Goal: Navigation & Orientation: Find specific page/section

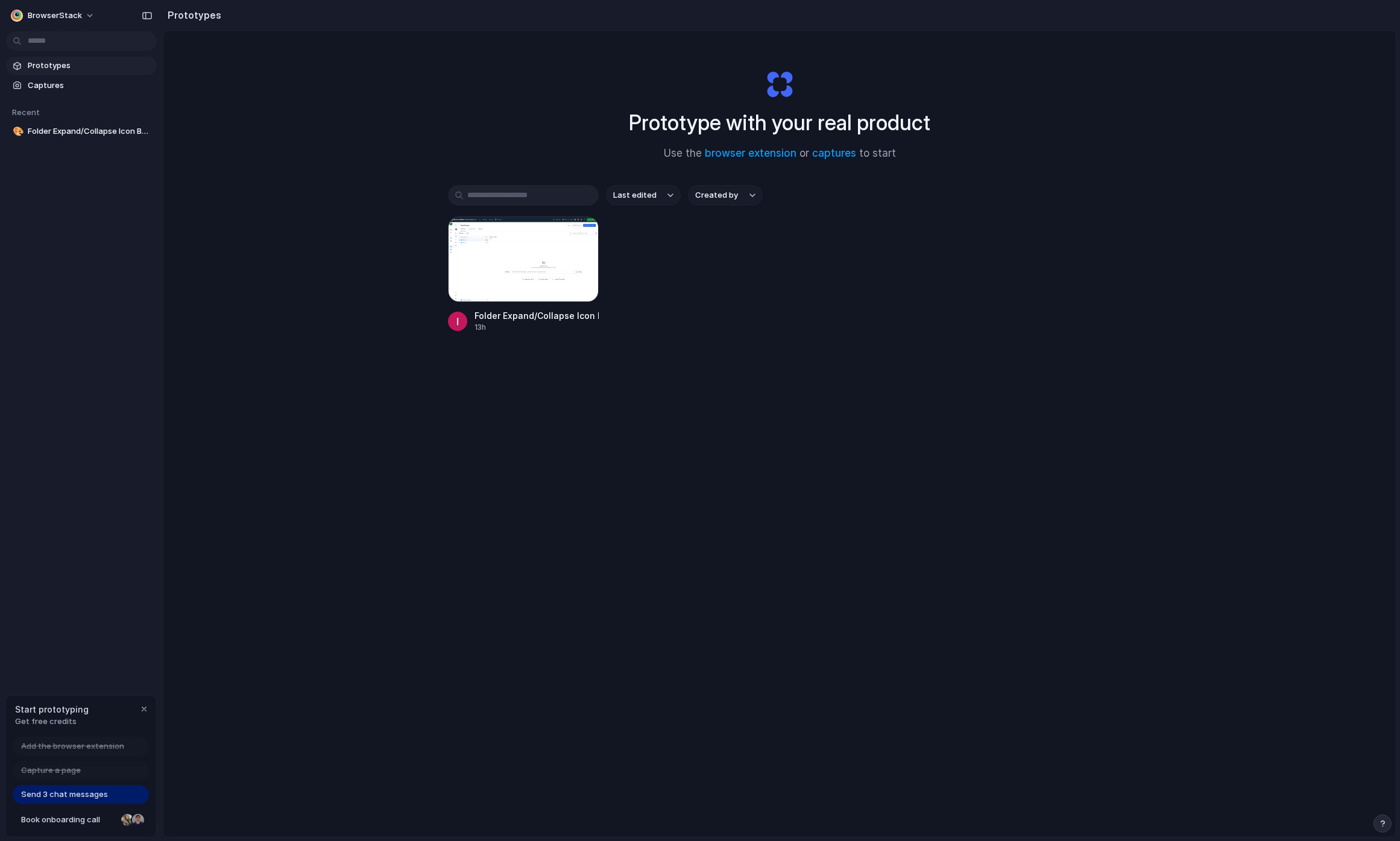
click at [774, 123] on h1 "Prototype with your real product" at bounding box center [779, 122] width 301 height 32
click at [696, 118] on h1 "Prototype with your real product" at bounding box center [779, 122] width 301 height 32
drag, startPoint x: 638, startPoint y: 121, endPoint x: 685, endPoint y: 129, distance: 47.7
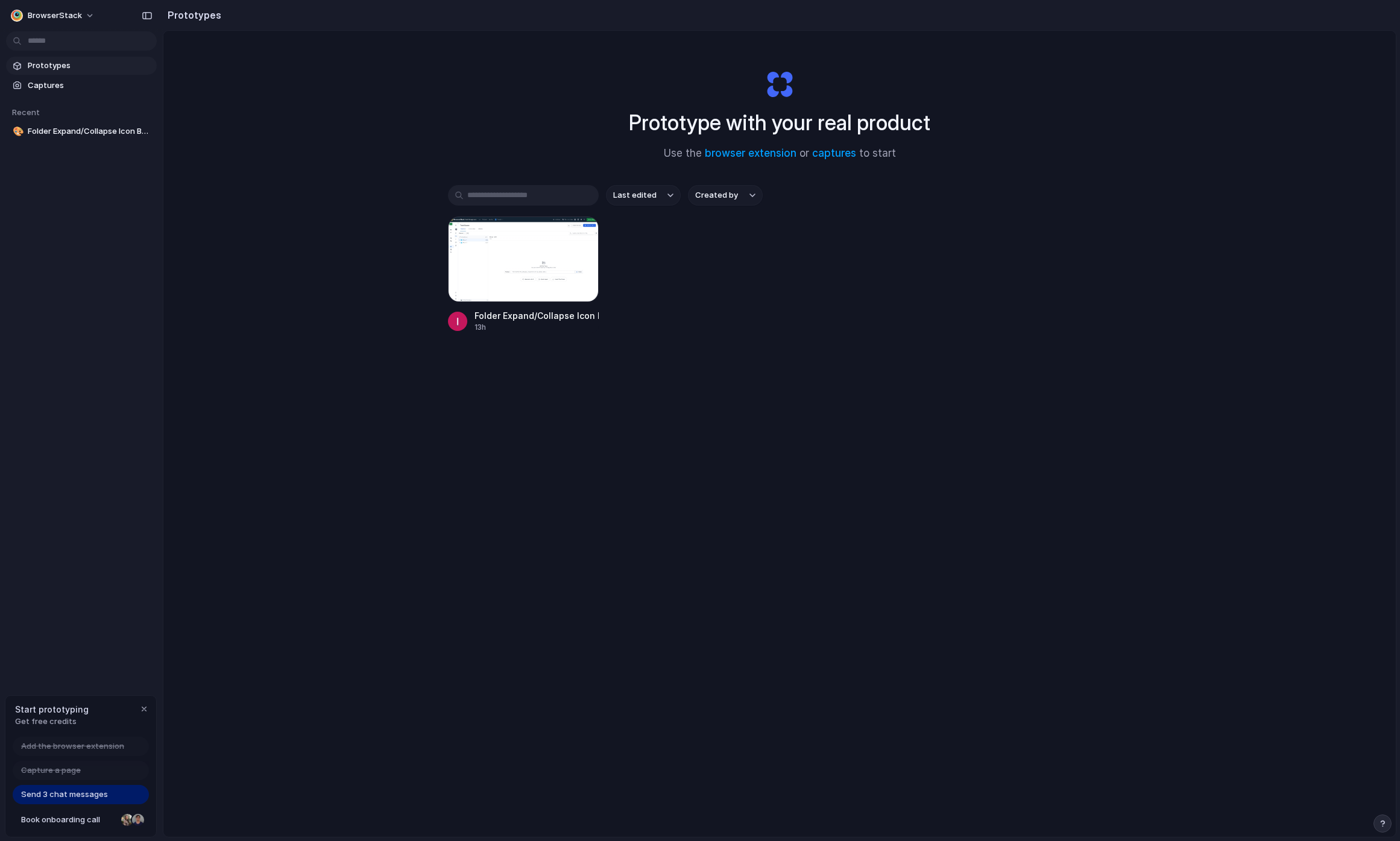
click at [685, 129] on h1 "Prototype with your real product" at bounding box center [779, 122] width 301 height 32
drag, startPoint x: 749, startPoint y: 392, endPoint x: 740, endPoint y: 384, distance: 12.0
click at [745, 390] on div "Last edited Created by Folder Expand/Collapse Icon Button 13h" at bounding box center [779, 296] width 663 height 223
click at [770, 133] on h1 "Prototype with your real product" at bounding box center [779, 122] width 301 height 32
click at [41, 19] on span "BrowserStack" at bounding box center [55, 15] width 54 height 12
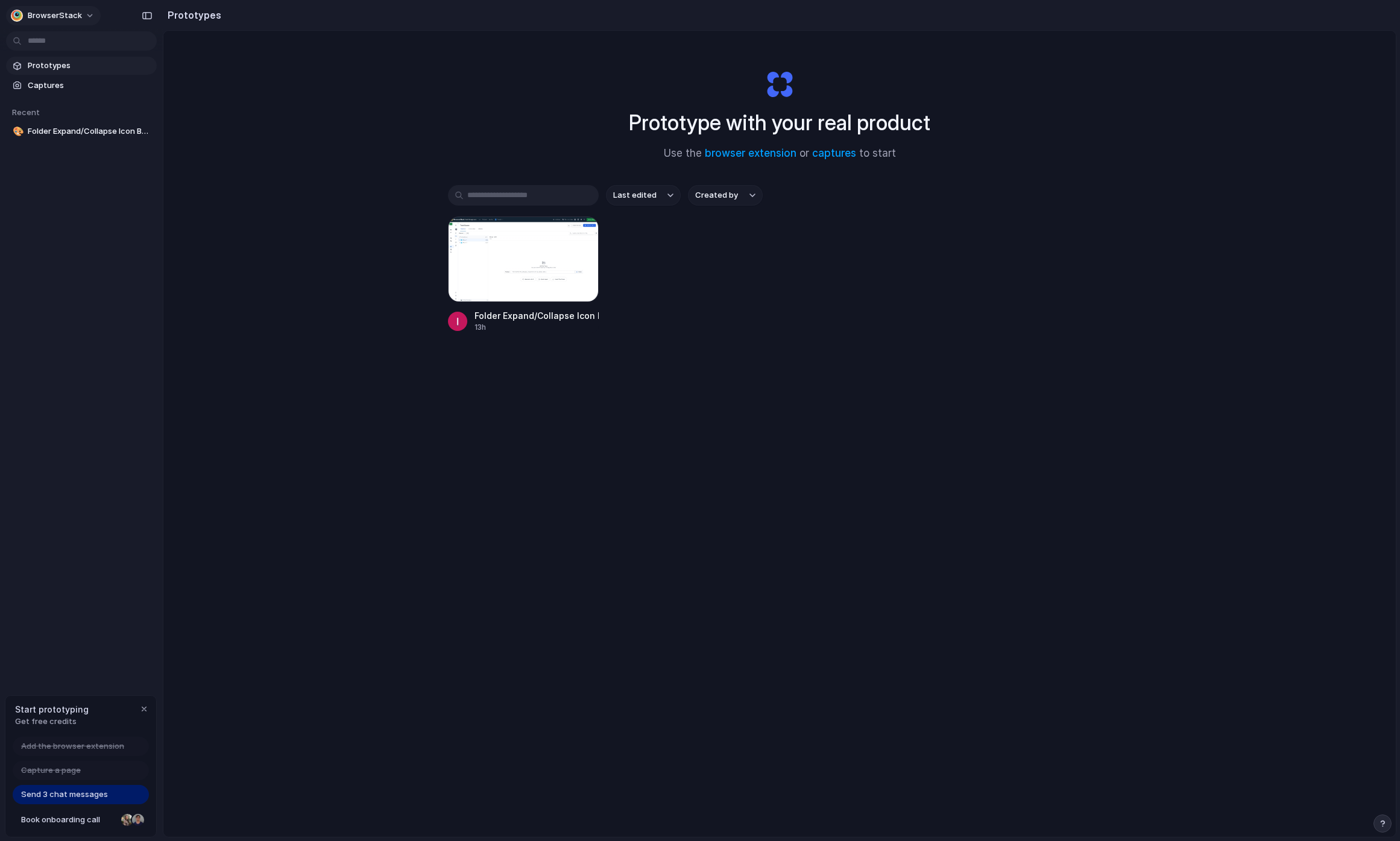
click at [41, 19] on div "Settings Invite members Change theme Sign out" at bounding box center [700, 420] width 1400 height 841
click at [788, 126] on h1 "Prototype with your real product" at bounding box center [779, 122] width 301 height 32
click at [143, 708] on div "button" at bounding box center [144, 709] width 9 height 9
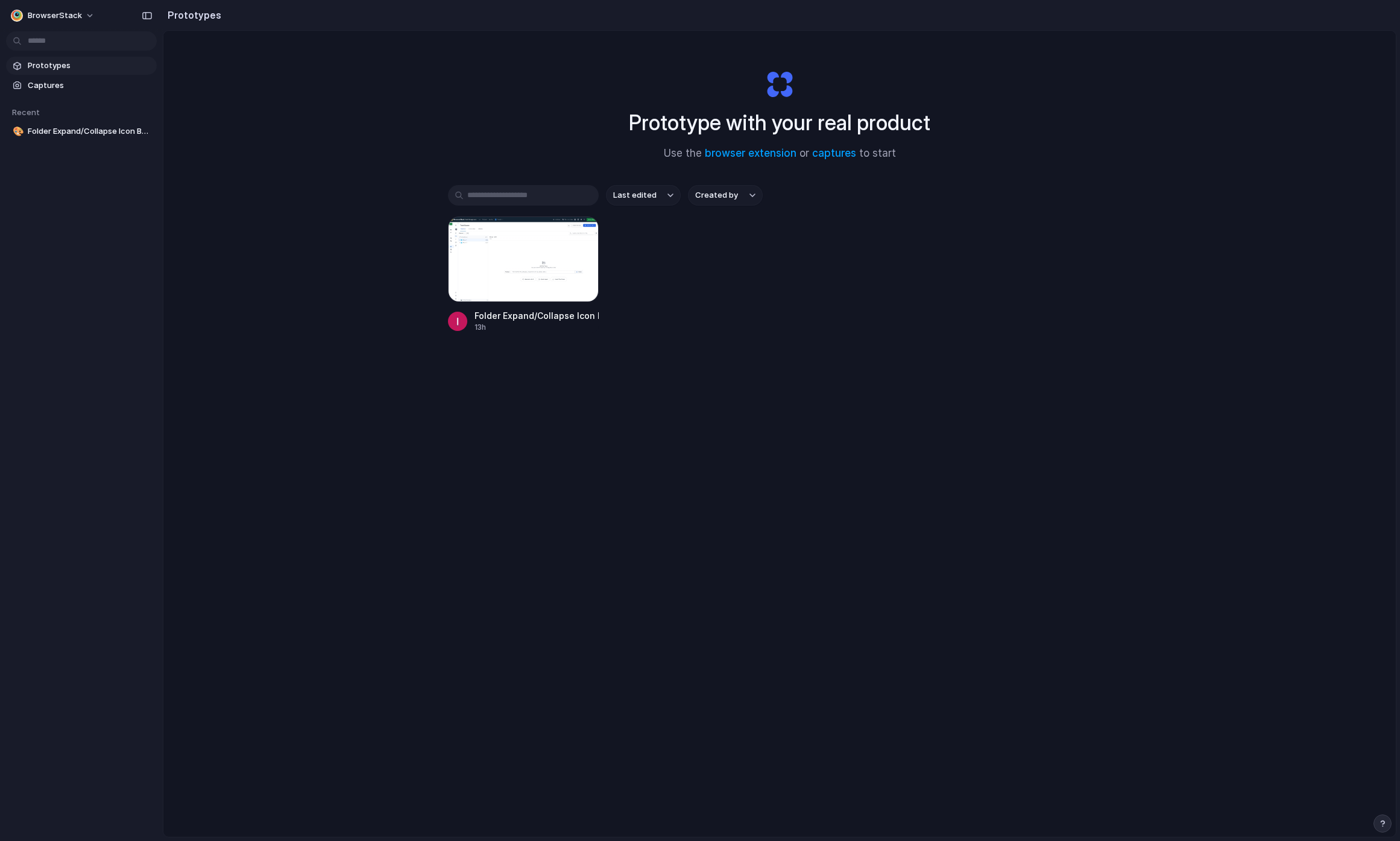
click at [48, 66] on span "Prototypes" at bounding box center [90, 66] width 124 height 12
click at [61, 90] on span "Captures" at bounding box center [90, 85] width 124 height 12
click at [75, 90] on span "Captures" at bounding box center [90, 85] width 124 height 12
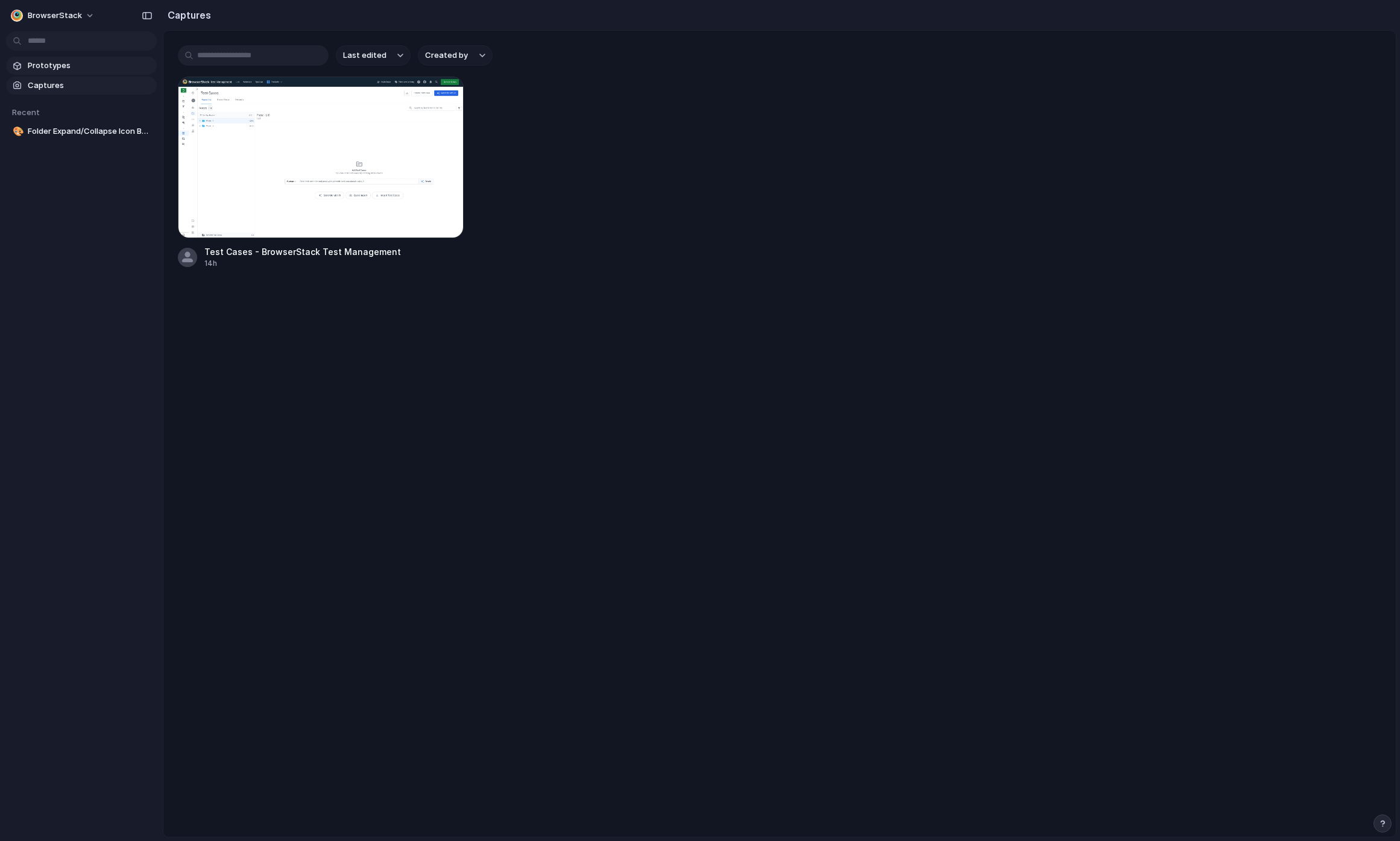
click at [65, 68] on span "Prototypes" at bounding box center [90, 66] width 124 height 12
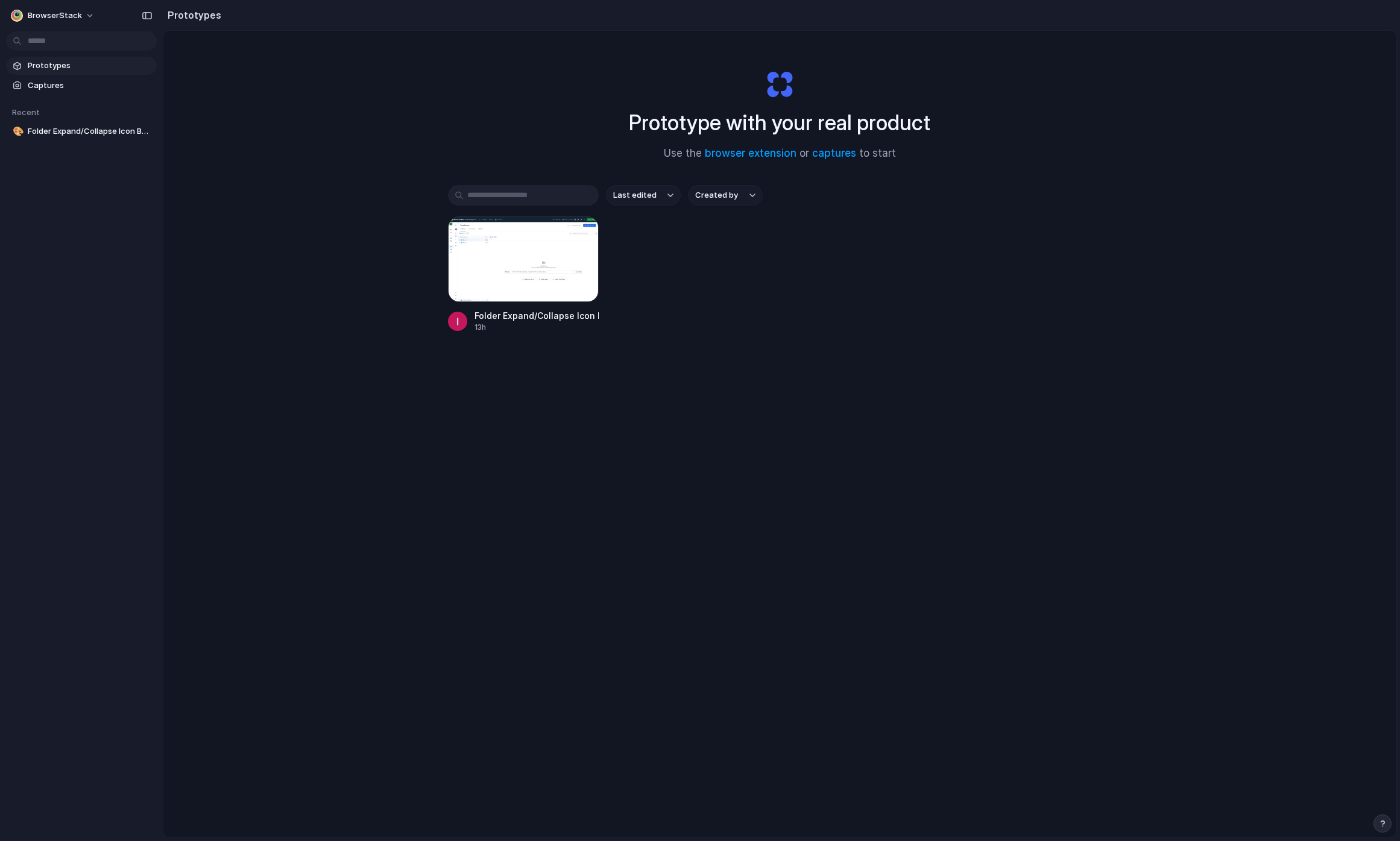
click at [798, 131] on h1 "Prototype with your real product" at bounding box center [779, 122] width 301 height 32
click at [820, 120] on h1 "Prototype with your real product" at bounding box center [779, 122] width 301 height 32
drag, startPoint x: 765, startPoint y: 81, endPoint x: 806, endPoint y: 103, distance: 46.5
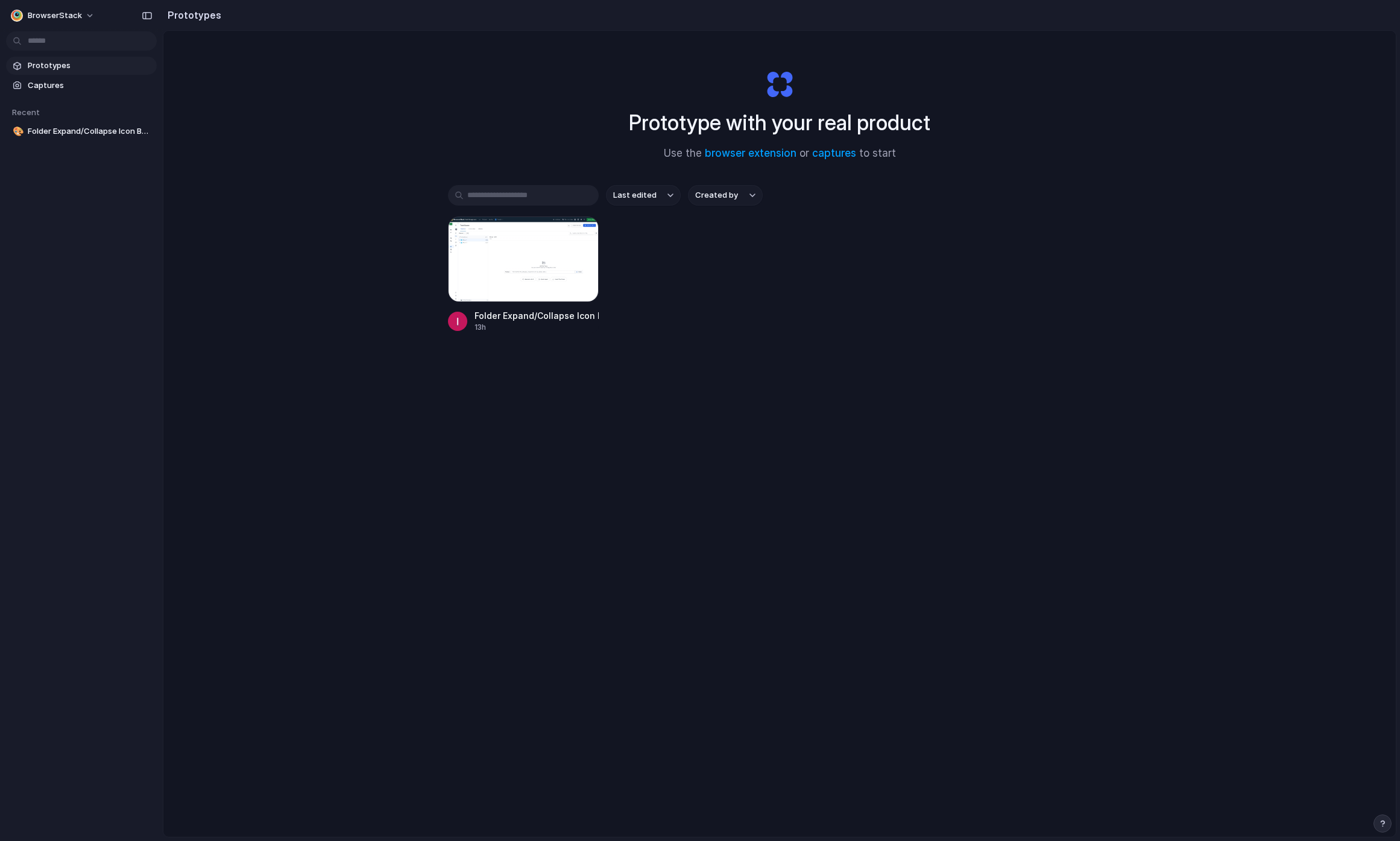
click at [801, 100] on div "Prototype with your real product Use the browser extension or captures to start" at bounding box center [779, 110] width 482 height 130
click at [819, 127] on h1 "Prototype with your real product" at bounding box center [779, 122] width 301 height 32
drag, startPoint x: 579, startPoint y: 123, endPoint x: 792, endPoint y: 134, distance: 213.3
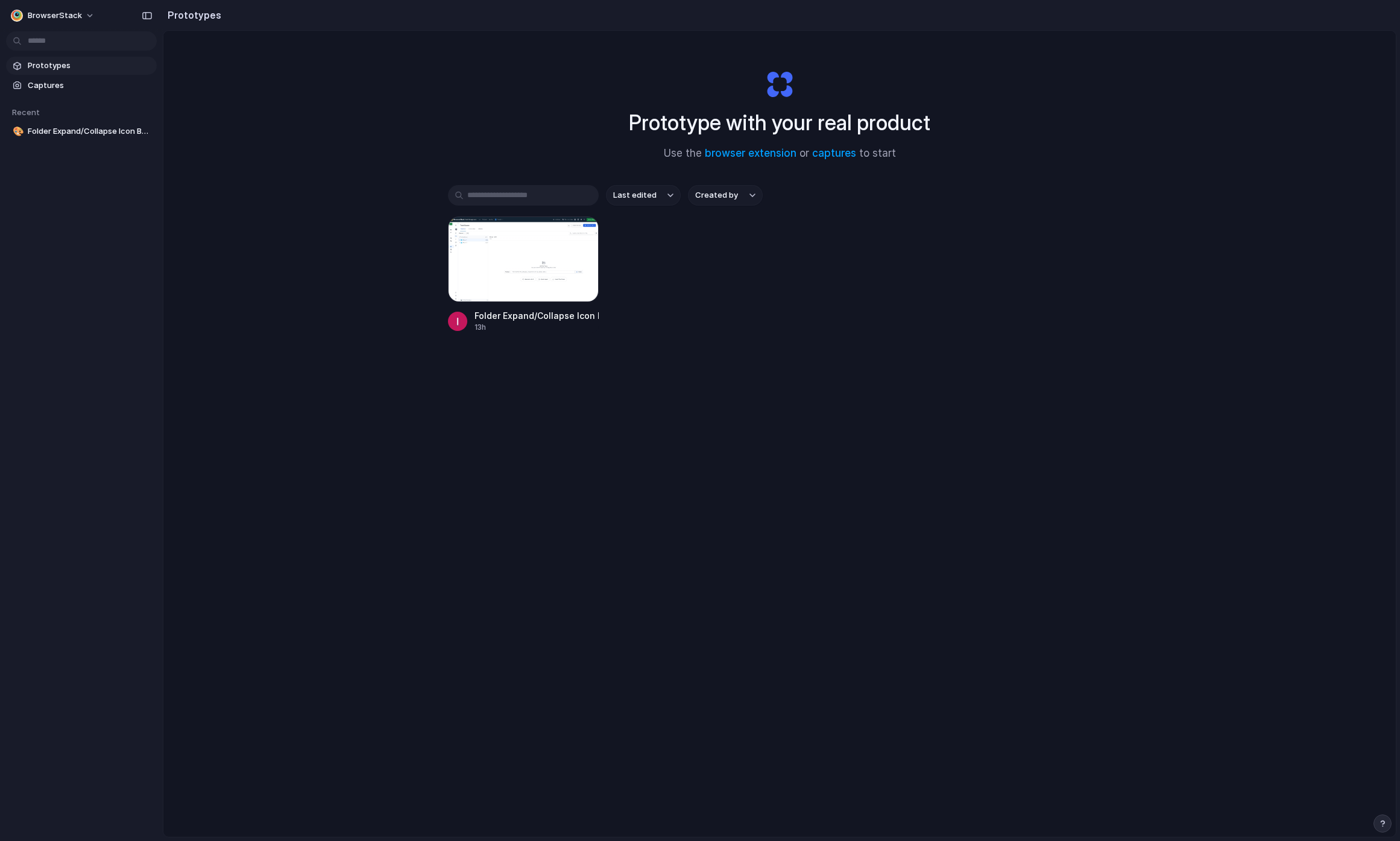
click at [792, 134] on div "Prototype with your real product Use the browser extension or captures to start" at bounding box center [779, 110] width 482 height 130
click at [582, 228] on button "button" at bounding box center [581, 234] width 20 height 20
click at [725, 192] on span "Created by" at bounding box center [717, 195] width 43 height 12
click at [750, 226] on input "text" at bounding box center [737, 223] width 103 height 24
click at [742, 195] on div "All users Ishan Shah" at bounding box center [700, 420] width 1400 height 841
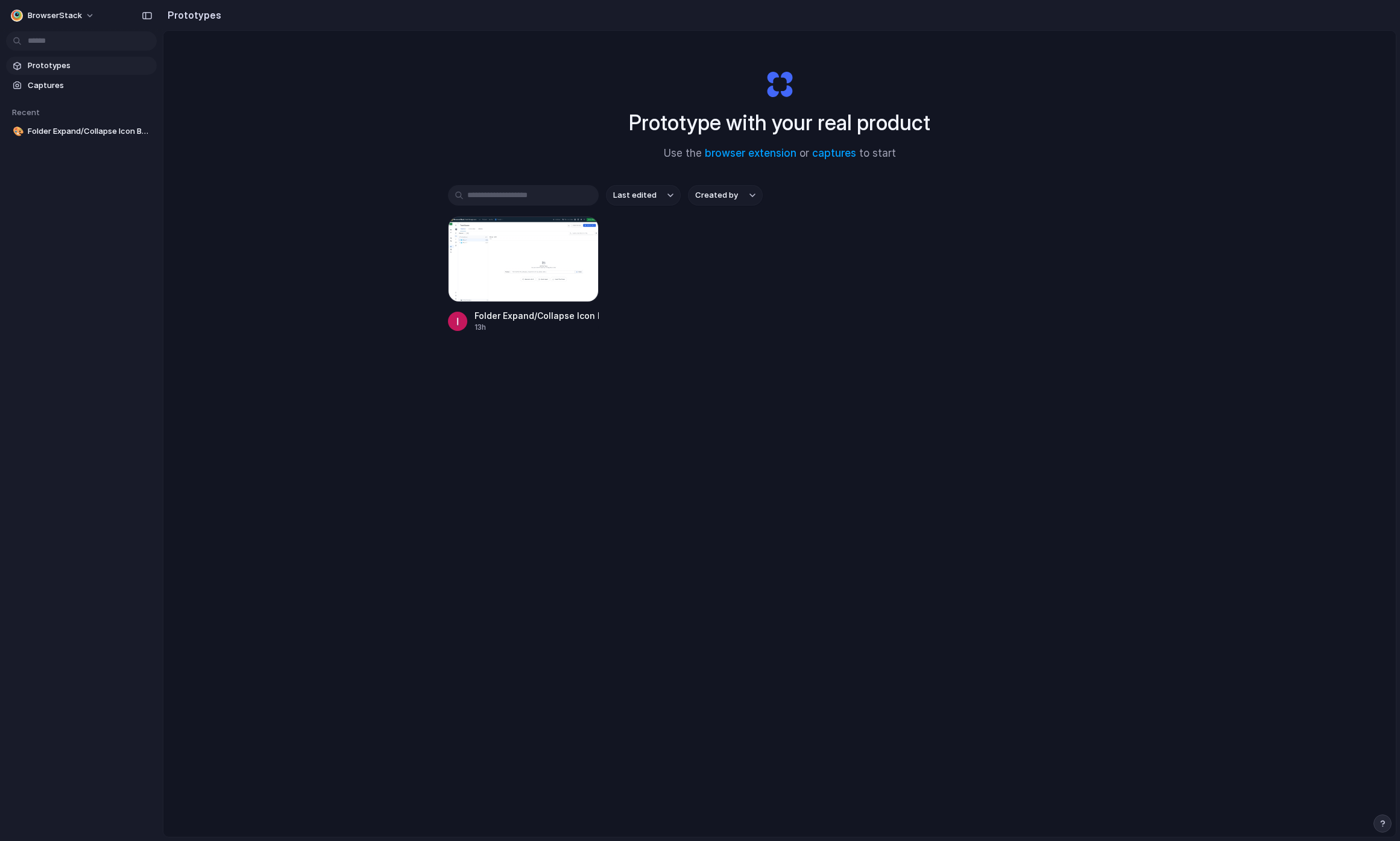
click at [622, 189] on button "Last edited" at bounding box center [643, 195] width 75 height 21
click at [622, 189] on div "Last edited Last created Alphabetical" at bounding box center [700, 420] width 1400 height 841
click at [637, 199] on span "Last edited" at bounding box center [634, 195] width 44 height 12
click at [637, 199] on div "Last edited Last created Alphabetical" at bounding box center [700, 420] width 1400 height 841
click at [637, 199] on span "Last edited" at bounding box center [634, 195] width 44 height 12
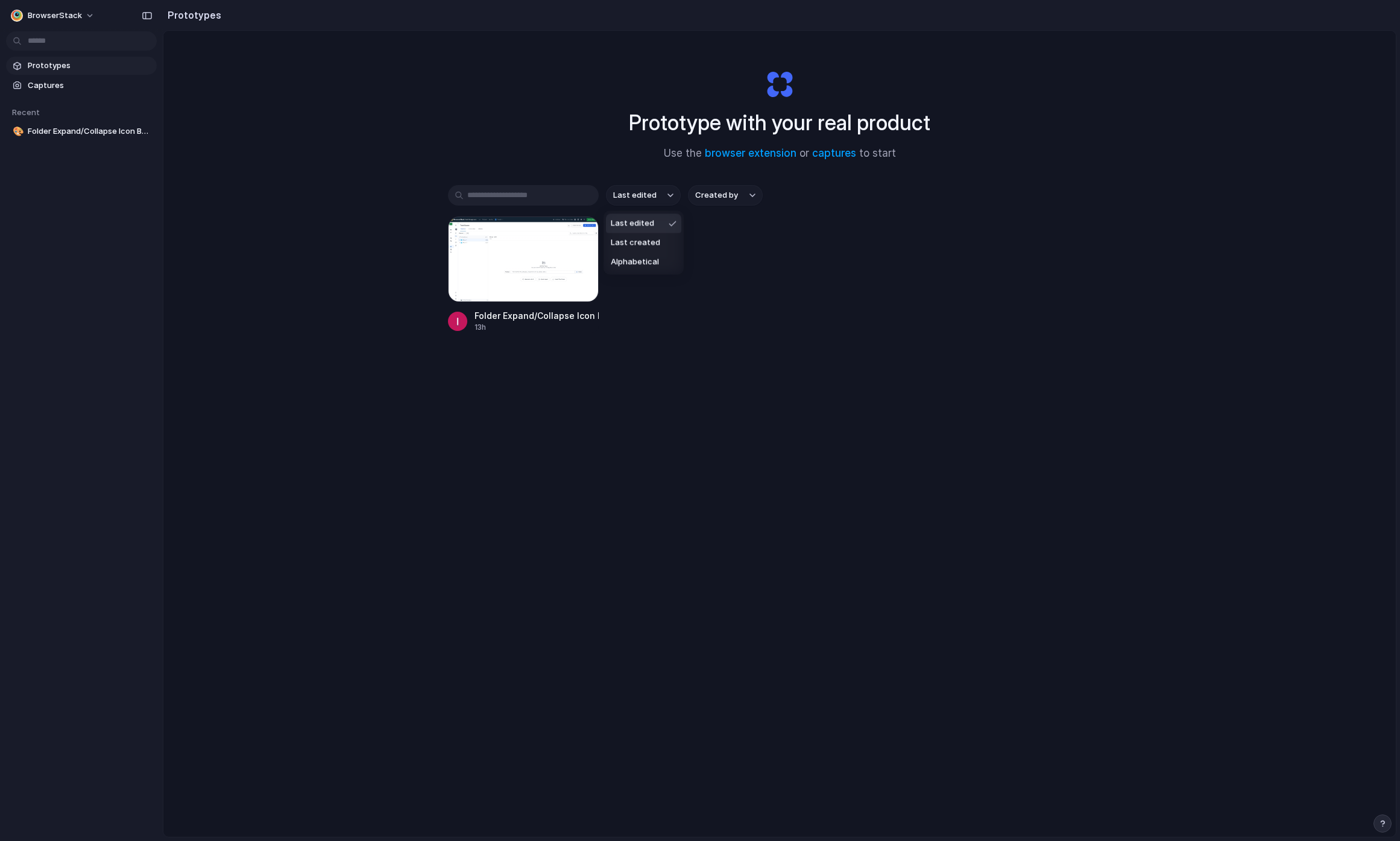
click at [637, 199] on div "Last edited Last created Alphabetical" at bounding box center [700, 420] width 1400 height 841
click at [637, 199] on span "Last edited" at bounding box center [634, 195] width 44 height 12
click at [637, 199] on div "Last edited Last created Alphabetical" at bounding box center [700, 420] width 1400 height 841
click at [637, 199] on span "Last edited" at bounding box center [634, 195] width 44 height 12
click at [637, 199] on div "Last edited Last created Alphabetical" at bounding box center [700, 420] width 1400 height 841
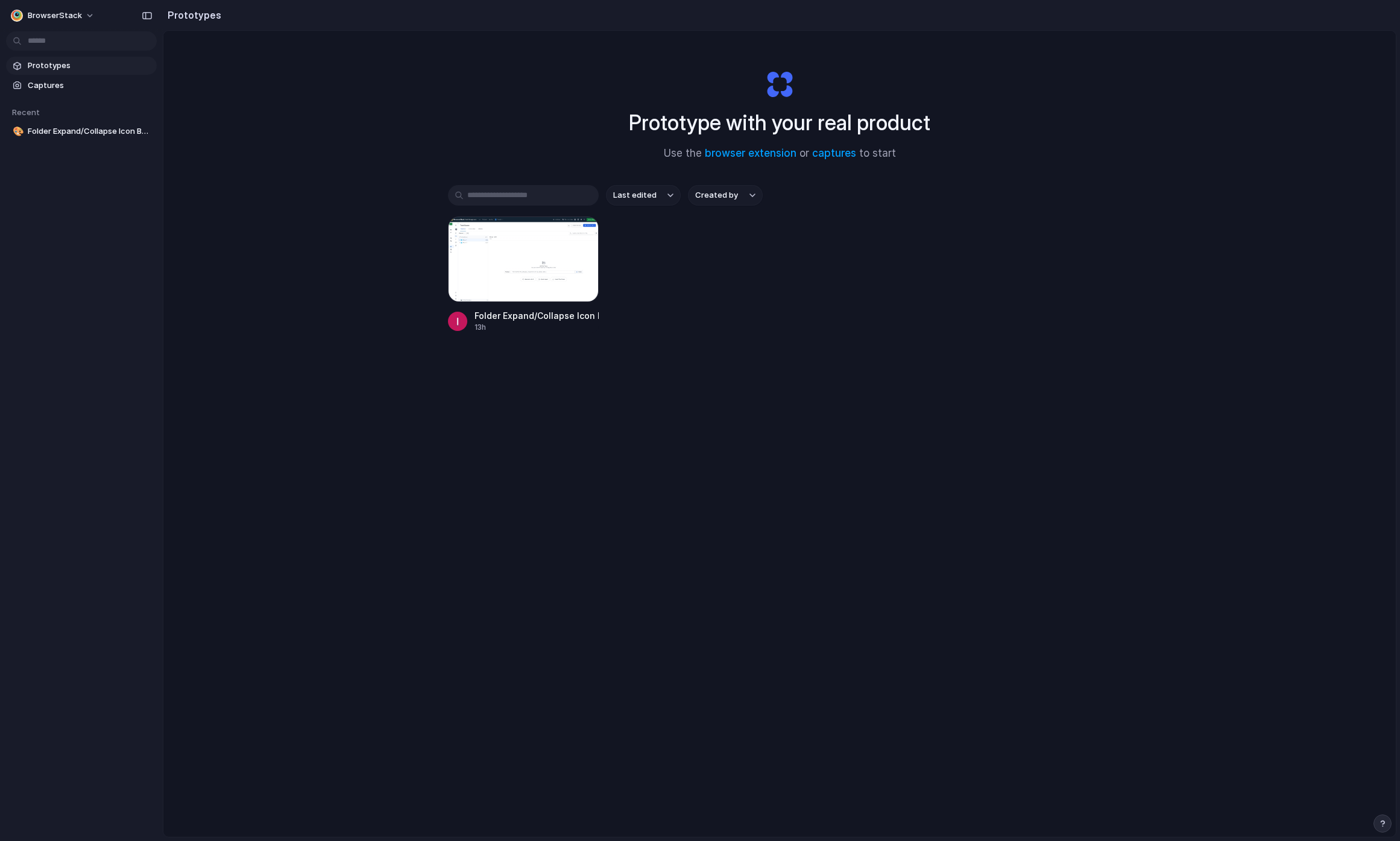
click at [637, 199] on span "Last edited" at bounding box center [634, 195] width 44 height 12
click at [752, 202] on div "Last edited Last created Alphabetical" at bounding box center [700, 420] width 1400 height 841
click at [750, 197] on div "button" at bounding box center [753, 195] width 6 height 5
click at [750, 197] on div "All users Ishan Shah" at bounding box center [700, 420] width 1400 height 841
click at [579, 403] on div "Last edited Created by Folder Expand/Collapse Icon Button 13h" at bounding box center [779, 296] width 663 height 223
